Goal: Transaction & Acquisition: Purchase product/service

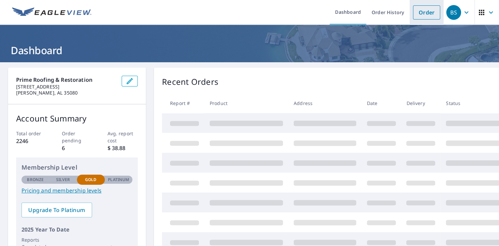
click at [419, 11] on link "Order" at bounding box center [426, 12] width 27 height 14
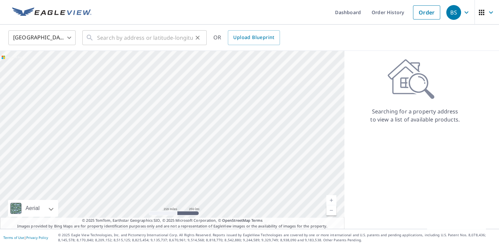
click at [94, 36] on div "​" at bounding box center [144, 37] width 124 height 15
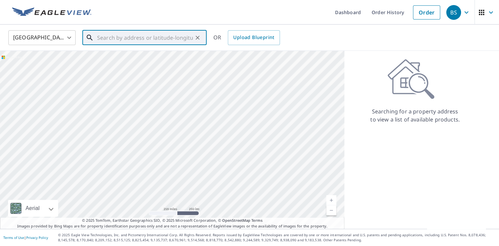
click at [103, 34] on input "text" at bounding box center [145, 37] width 96 height 19
paste input "[STREET_ADDRESS]"
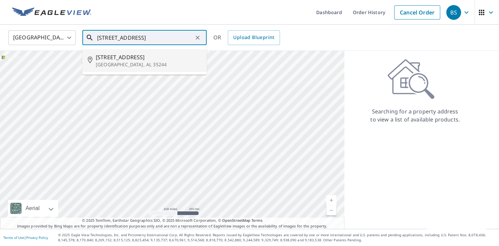
click at [122, 58] on span "[STREET_ADDRESS]" at bounding box center [149, 57] width 106 height 8
type input "[STREET_ADDRESS]"
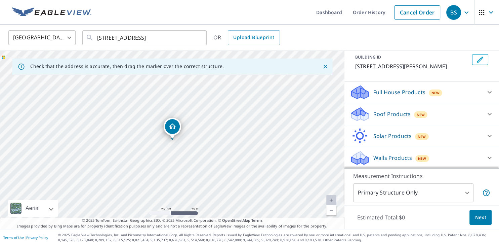
click at [474, 112] on div "Roof Products New" at bounding box center [416, 114] width 132 height 16
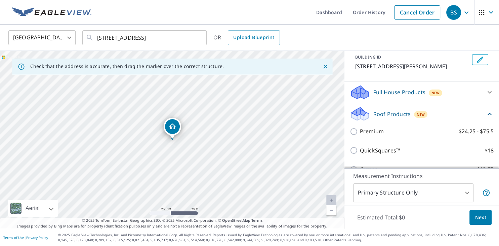
scroll to position [39, 0]
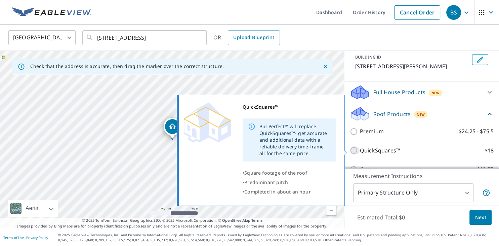
click at [352, 151] on input "QuickSquares™ $18" at bounding box center [355, 150] width 10 height 8
checkbox input "true"
type input "1"
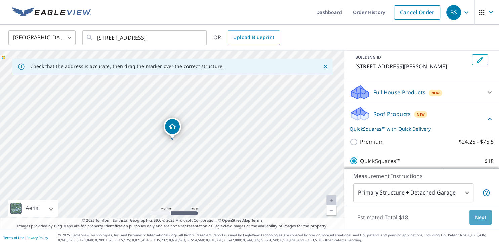
click at [483, 216] on span "Next" at bounding box center [480, 217] width 11 height 8
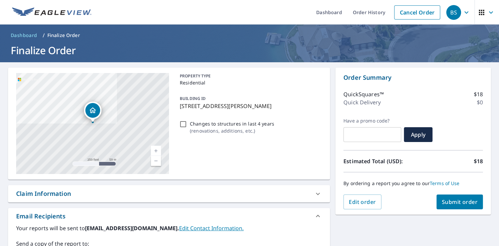
click at [456, 200] on span "Submit order" at bounding box center [460, 201] width 36 height 7
